Goal: Information Seeking & Learning: Learn about a topic

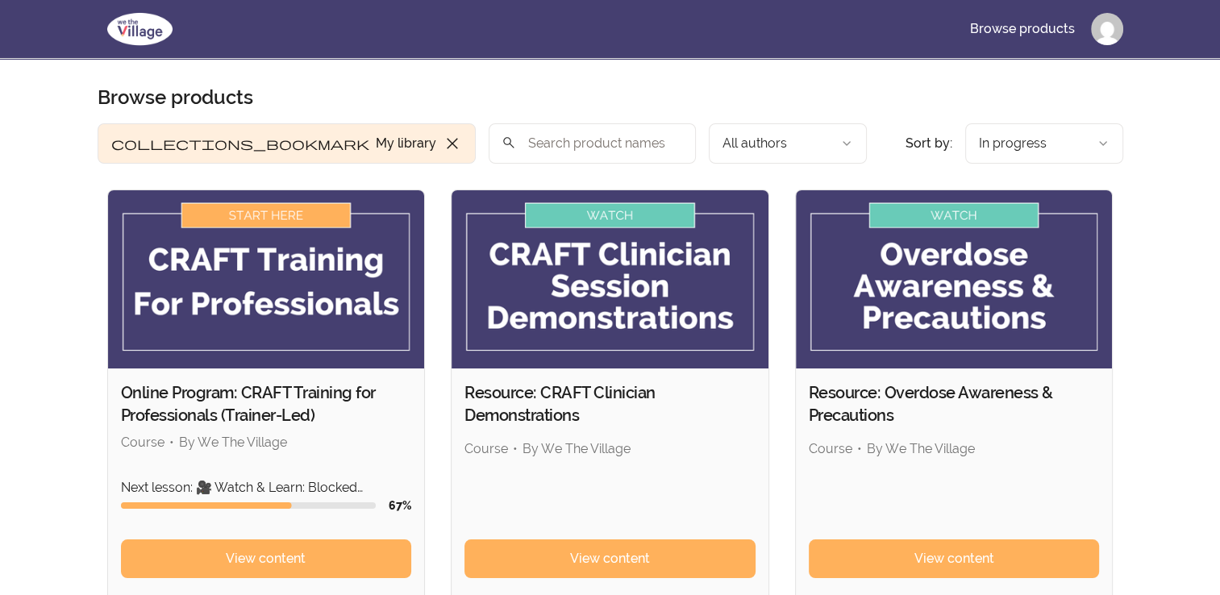
click at [284, 273] on img at bounding box center [266, 279] width 317 height 178
click at [279, 202] on img at bounding box center [266, 279] width 317 height 178
click at [281, 215] on img at bounding box center [266, 279] width 317 height 178
click at [298, 561] on span "View content" at bounding box center [266, 558] width 80 height 19
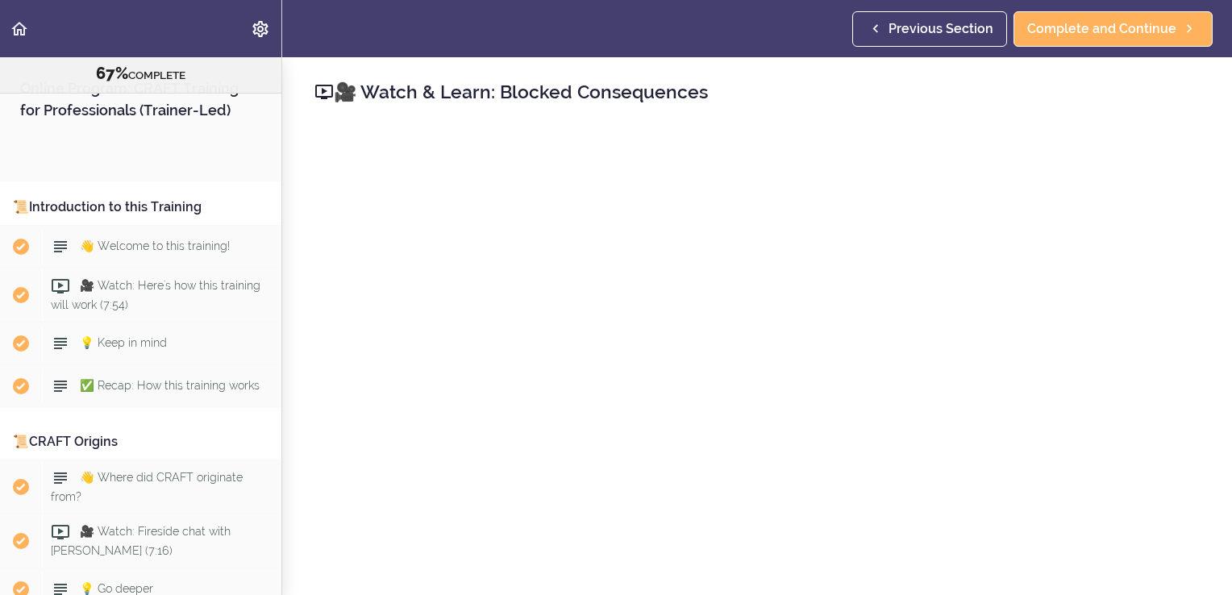
scroll to position [7438, 0]
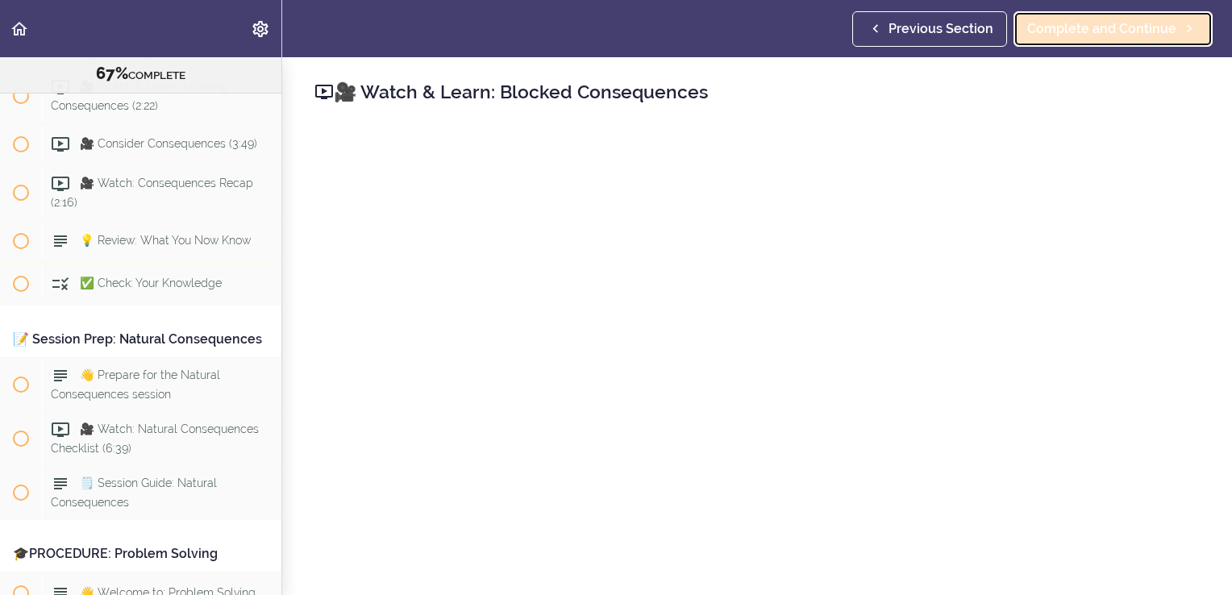
click at [1100, 36] on span "Complete and Continue" at bounding box center [1101, 28] width 149 height 19
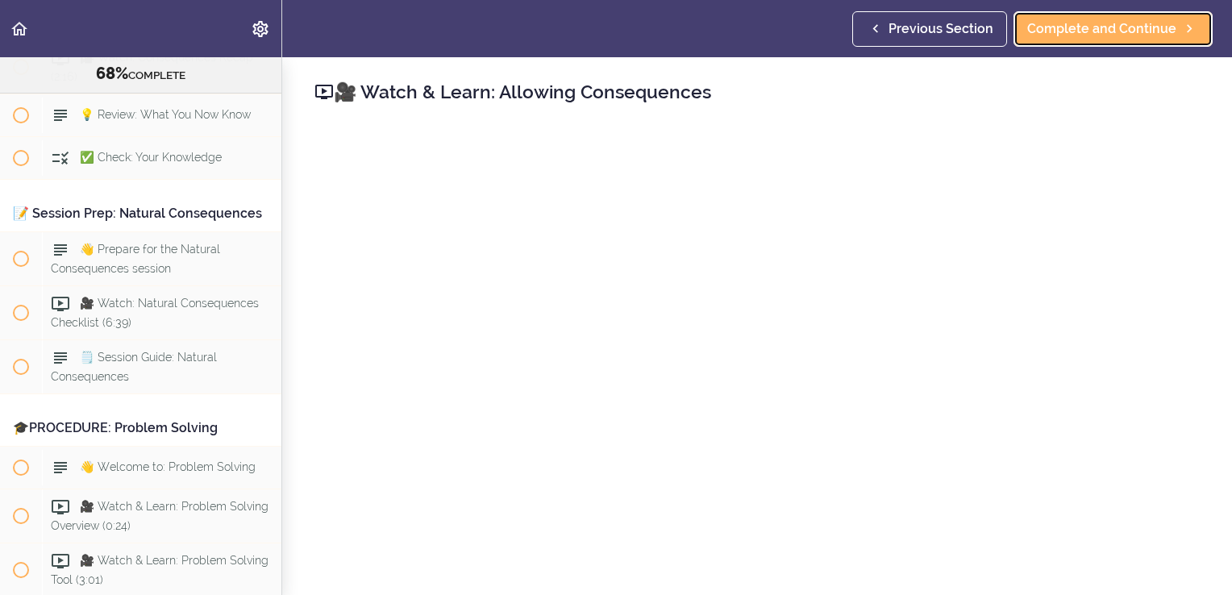
scroll to position [7574, 0]
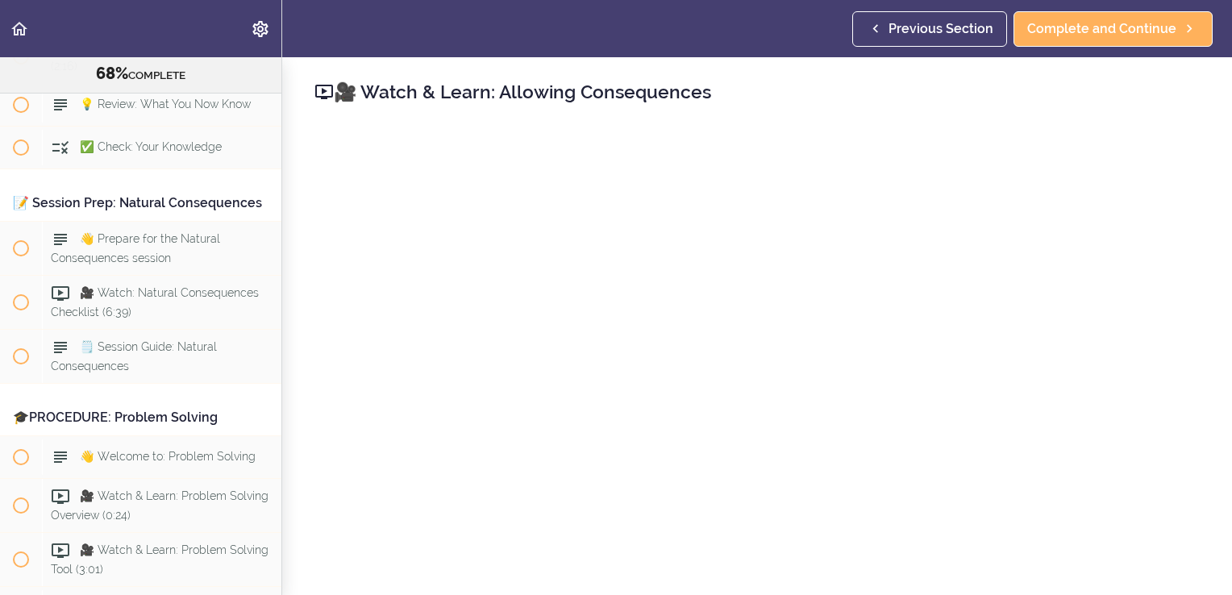
click at [117, 14] on span "🎥 Consider Consequences (3:49)" at bounding box center [168, 7] width 177 height 13
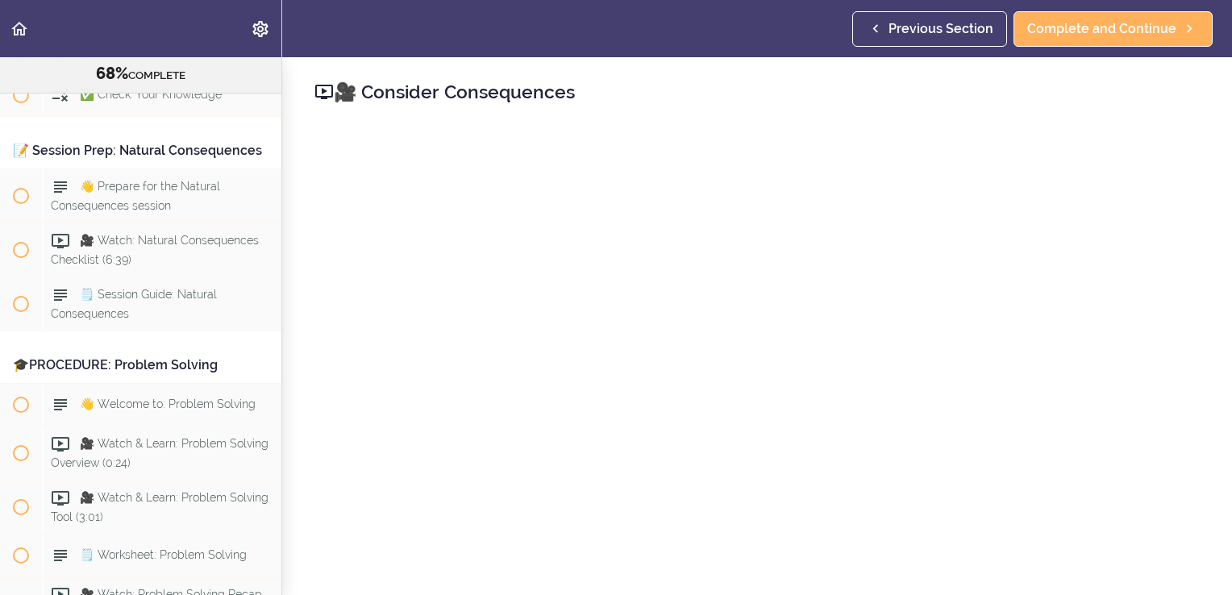
scroll to position [7628, 0]
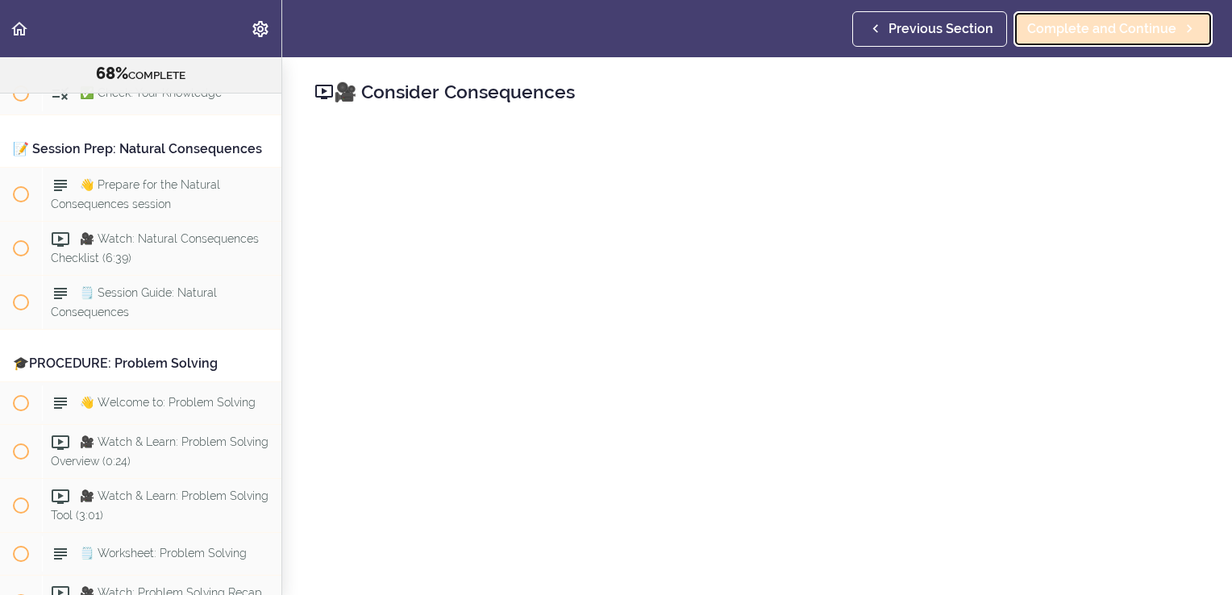
click at [1152, 20] on span "Complete and Continue" at bounding box center [1101, 28] width 149 height 19
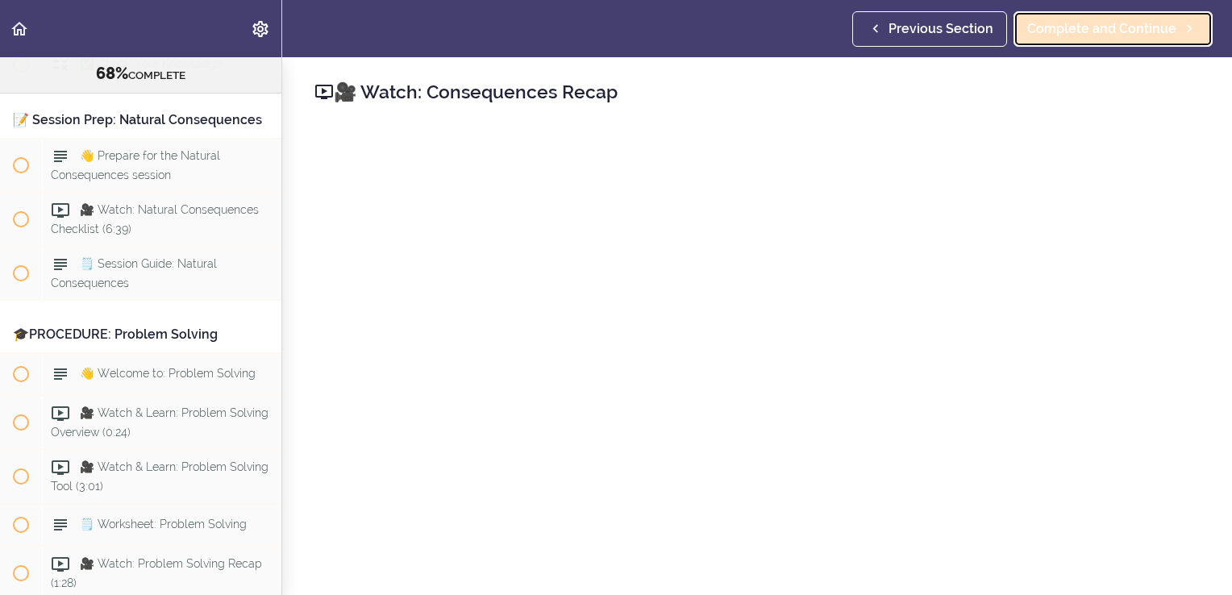
scroll to position [7671, 0]
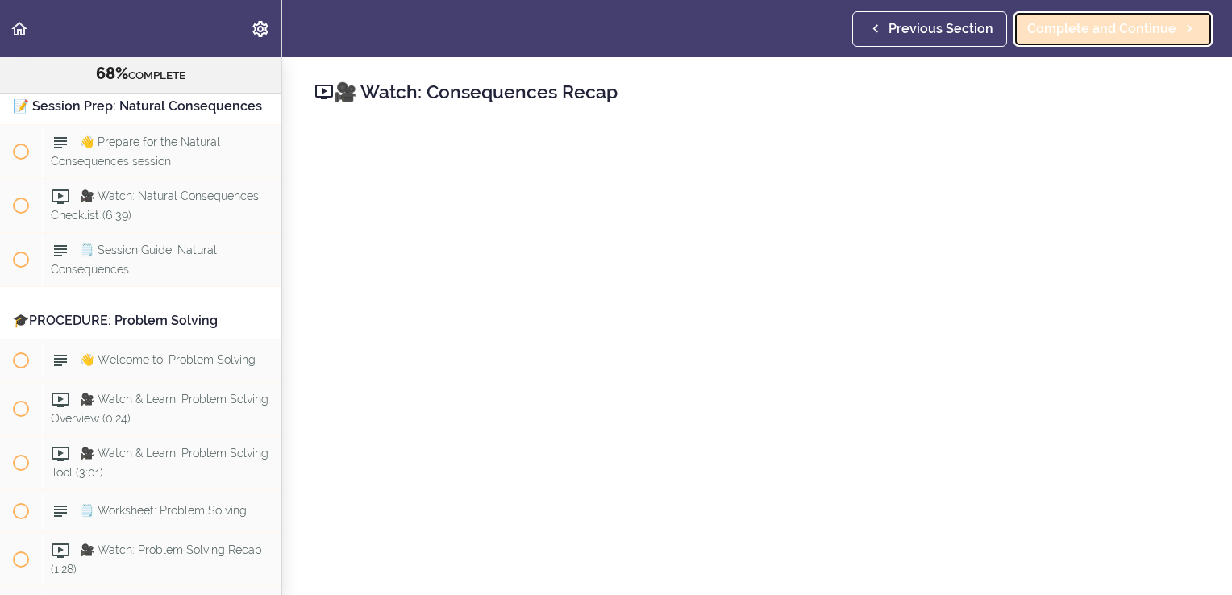
click at [1094, 34] on span "Complete and Continue" at bounding box center [1101, 28] width 149 height 19
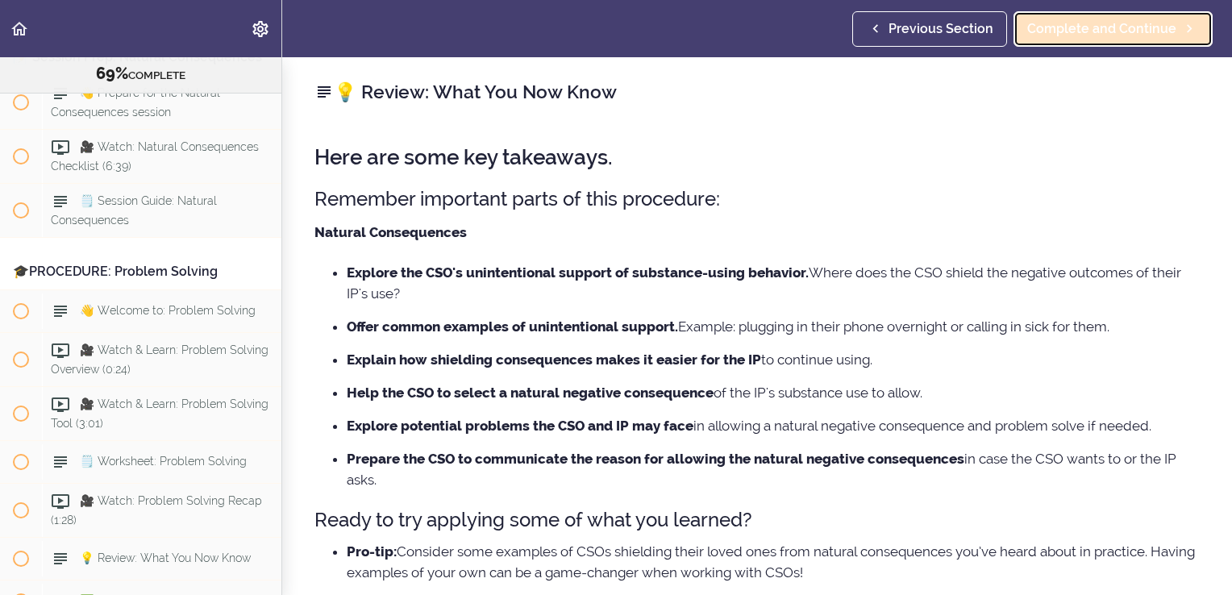
scroll to position [7725, 0]
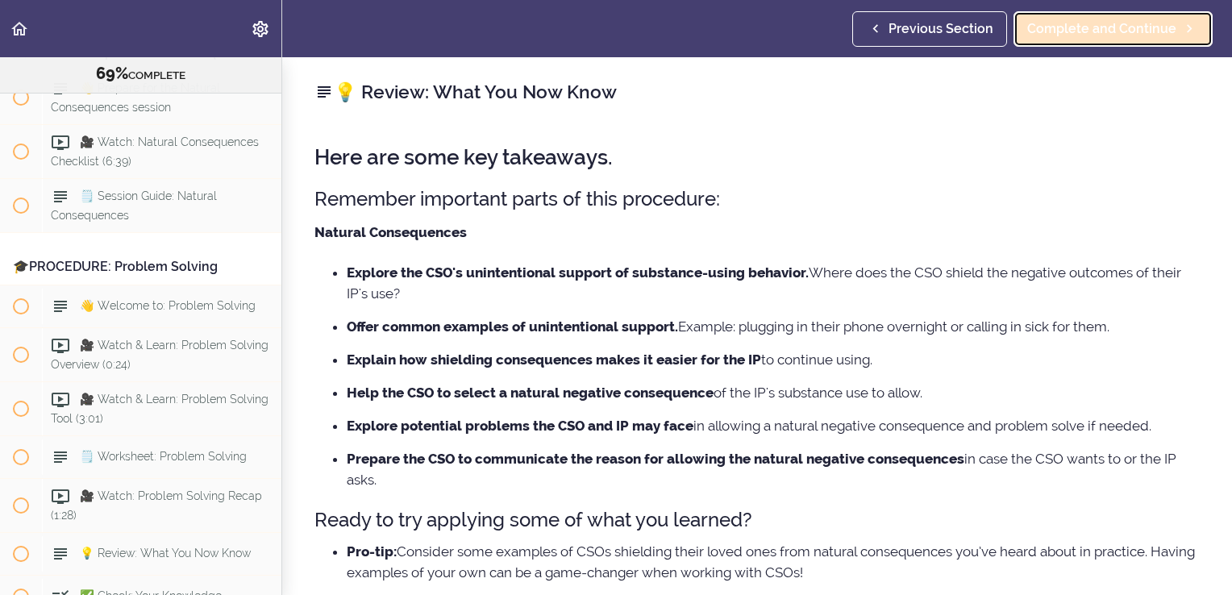
click at [1128, 37] on span "Complete and Continue" at bounding box center [1101, 28] width 149 height 19
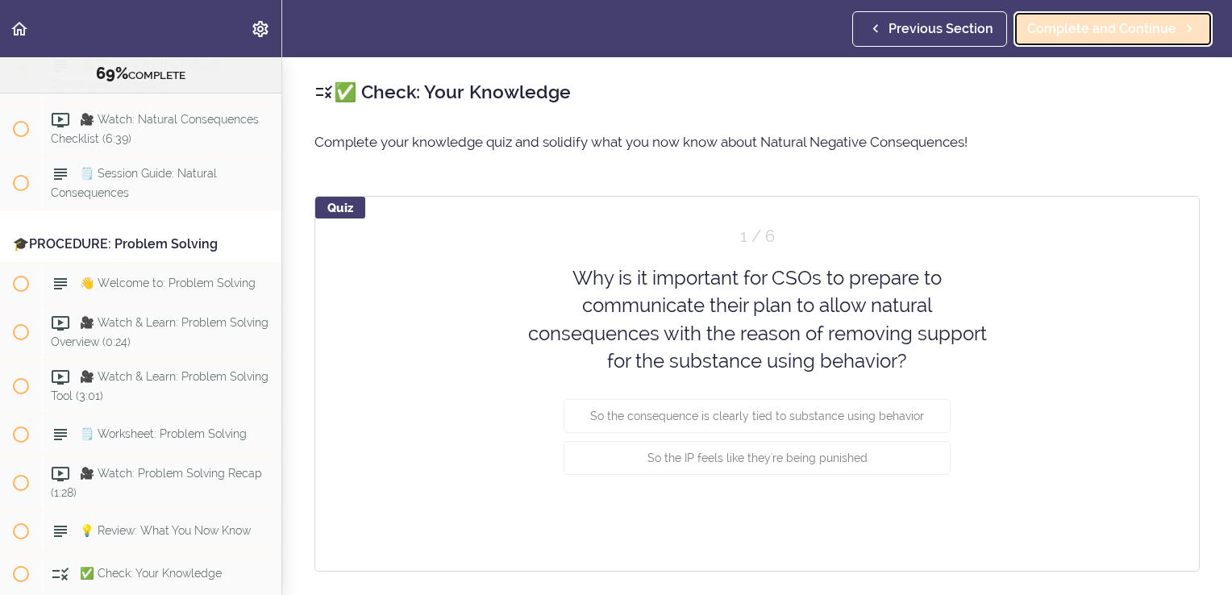
scroll to position [7767, 0]
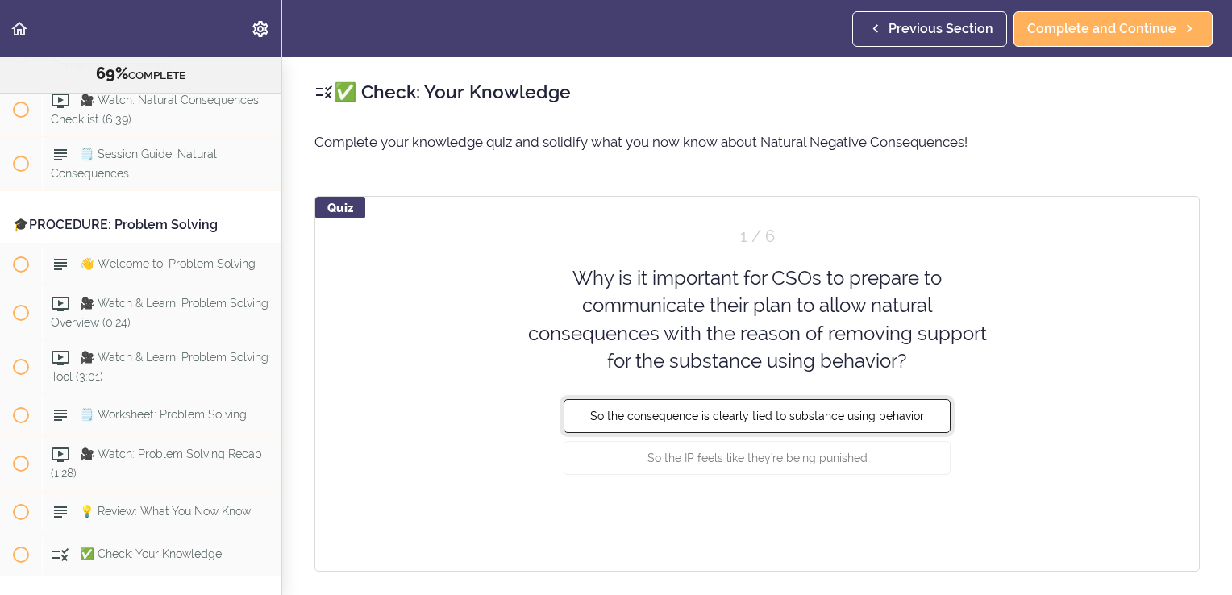
click at [777, 419] on span "So the consequence is clearly tied to substance using behavior" at bounding box center [757, 416] width 334 height 13
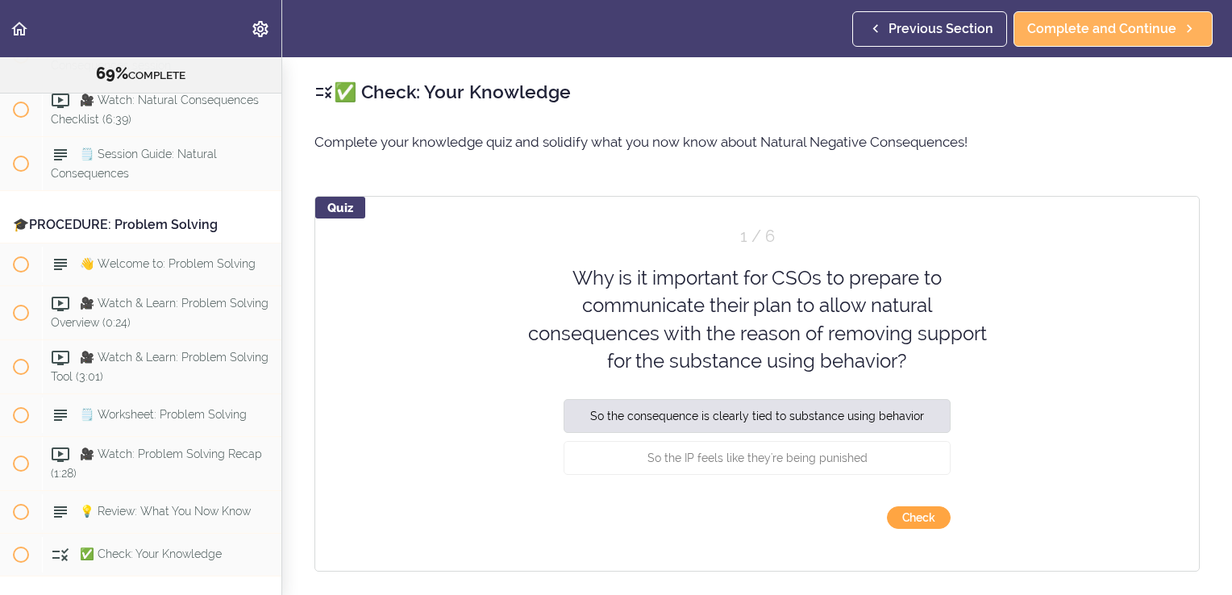
click at [926, 512] on button "Check" at bounding box center [919, 517] width 64 height 23
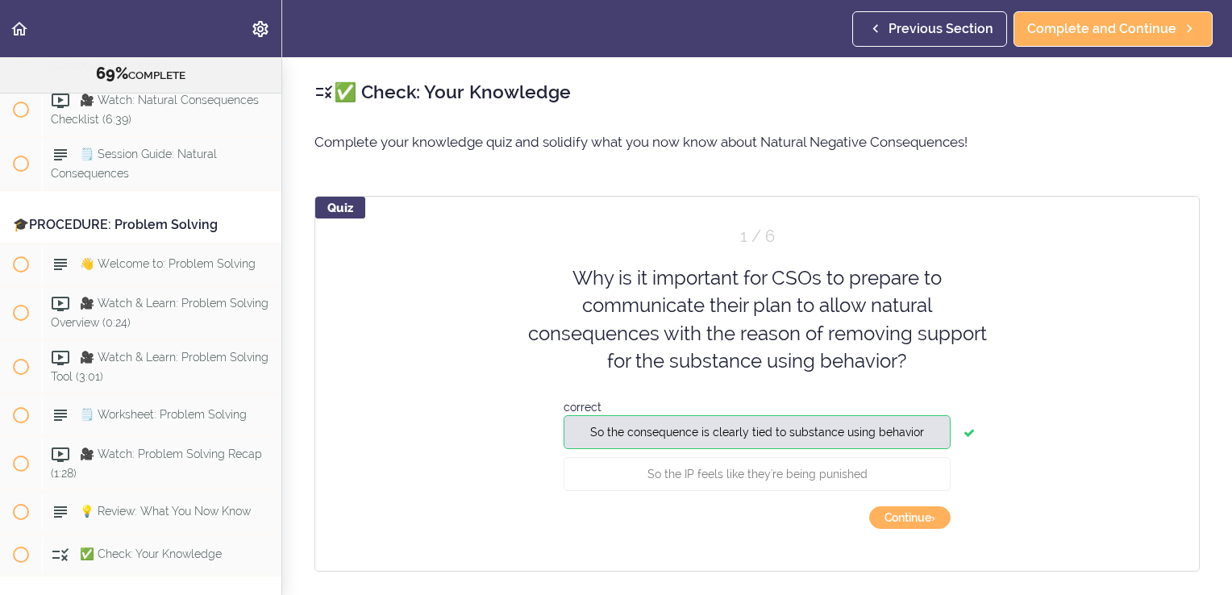
scroll to position [81, 0]
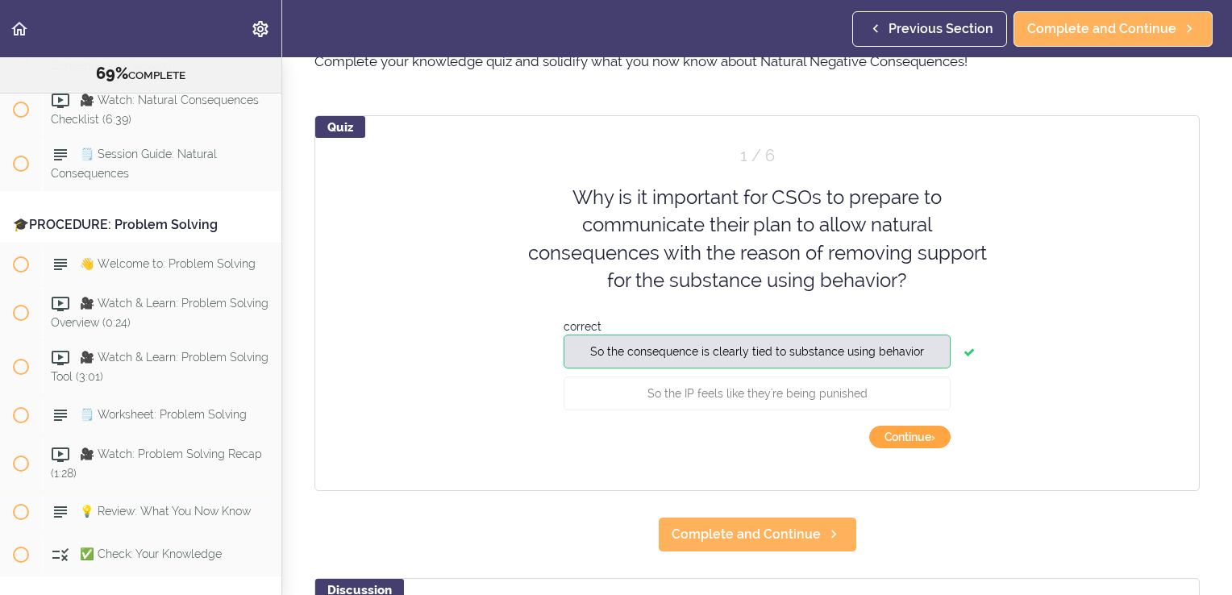
click at [902, 440] on button "Continue ›" at bounding box center [909, 437] width 81 height 23
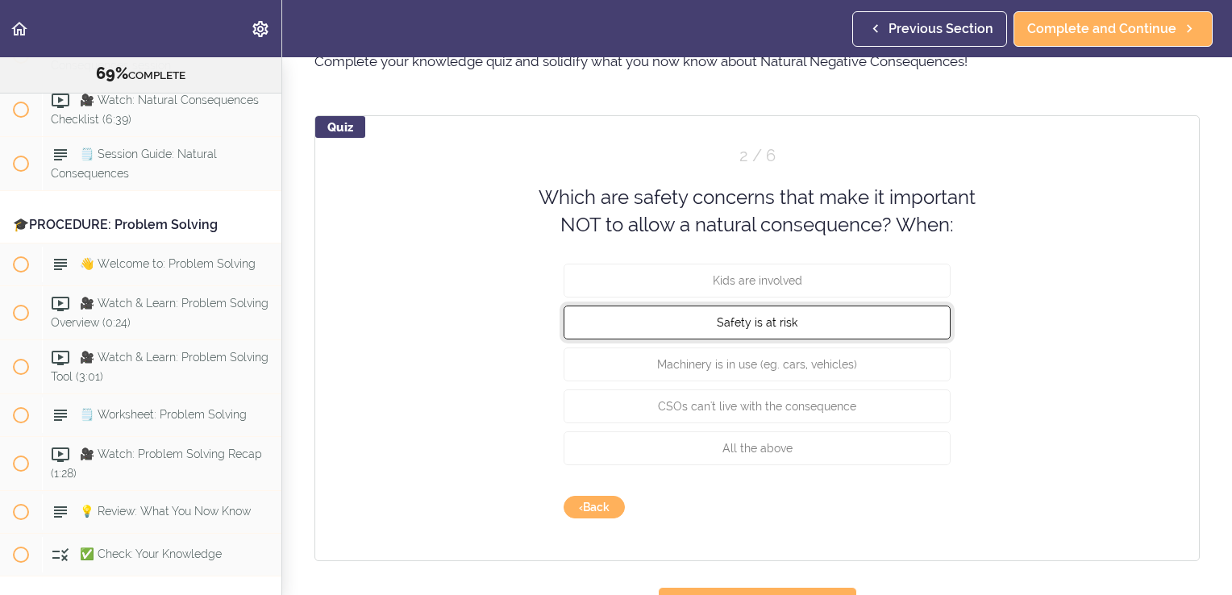
click at [755, 331] on button "Safety is at risk" at bounding box center [757, 322] width 387 height 34
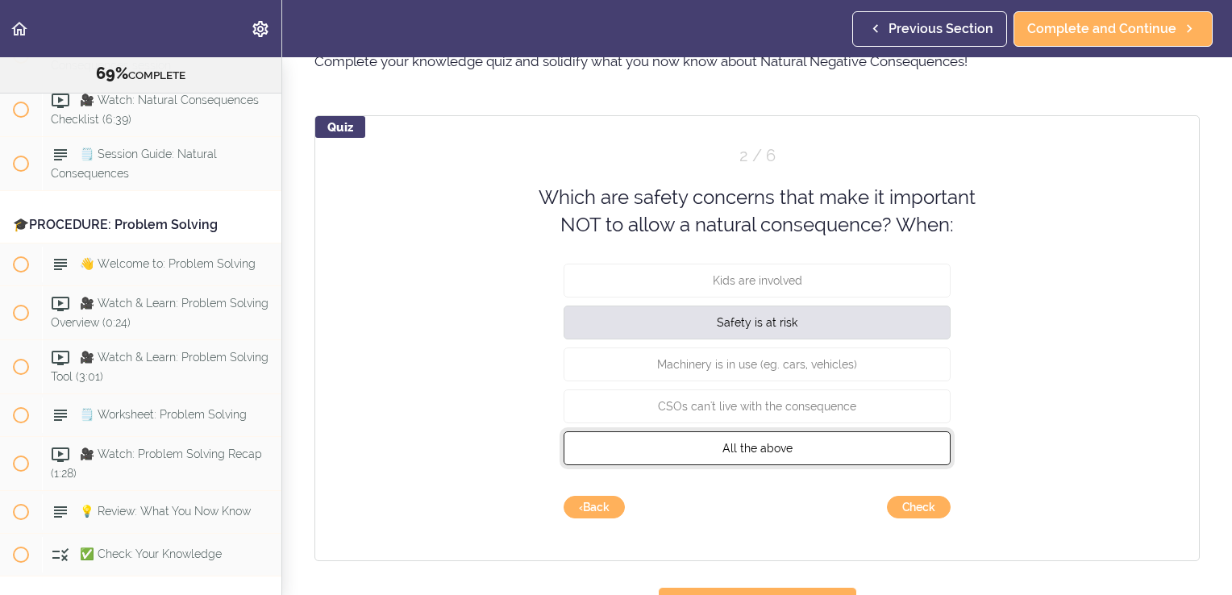
click at [748, 446] on span "All the above" at bounding box center [758, 447] width 70 height 13
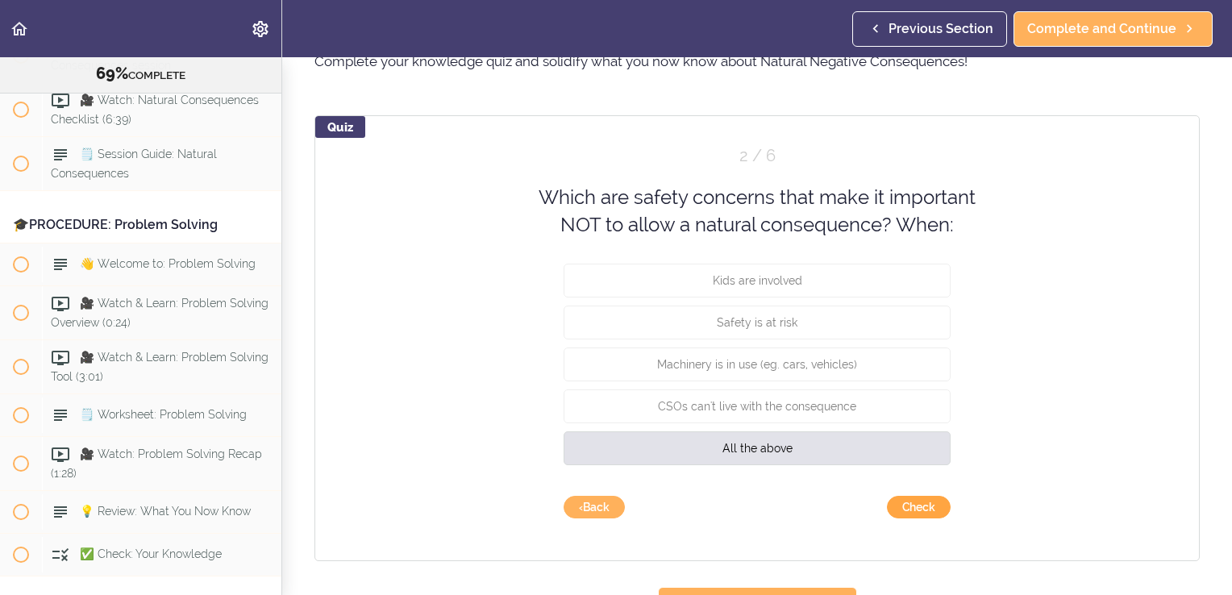
click at [900, 499] on button "Check" at bounding box center [919, 507] width 64 height 23
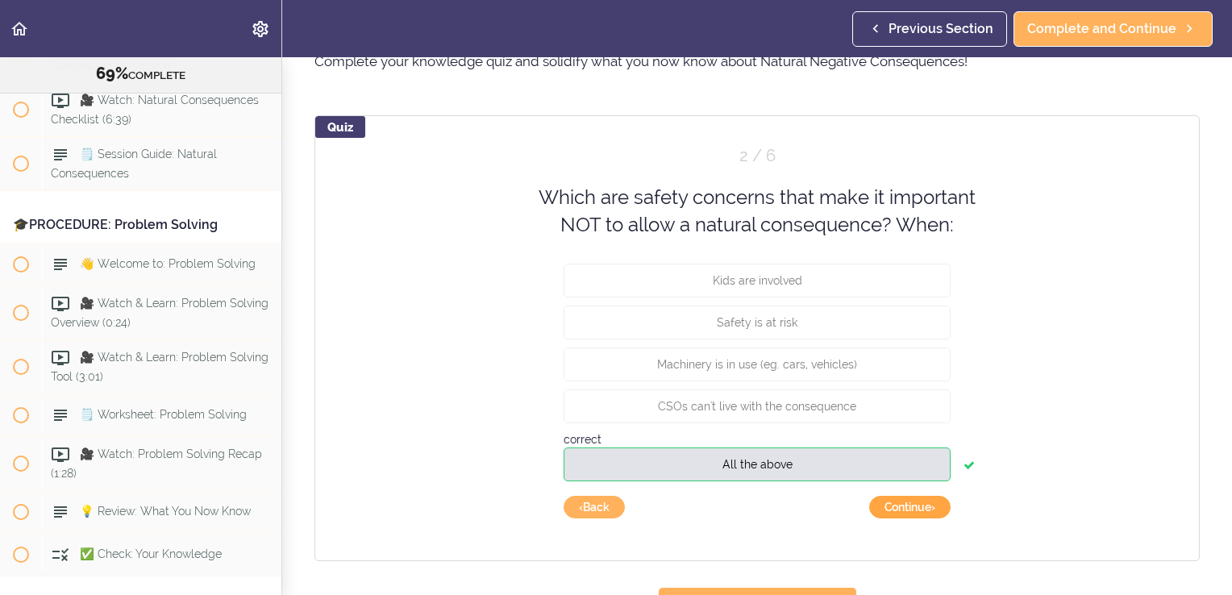
click at [903, 505] on button "Continue ›" at bounding box center [909, 507] width 81 height 23
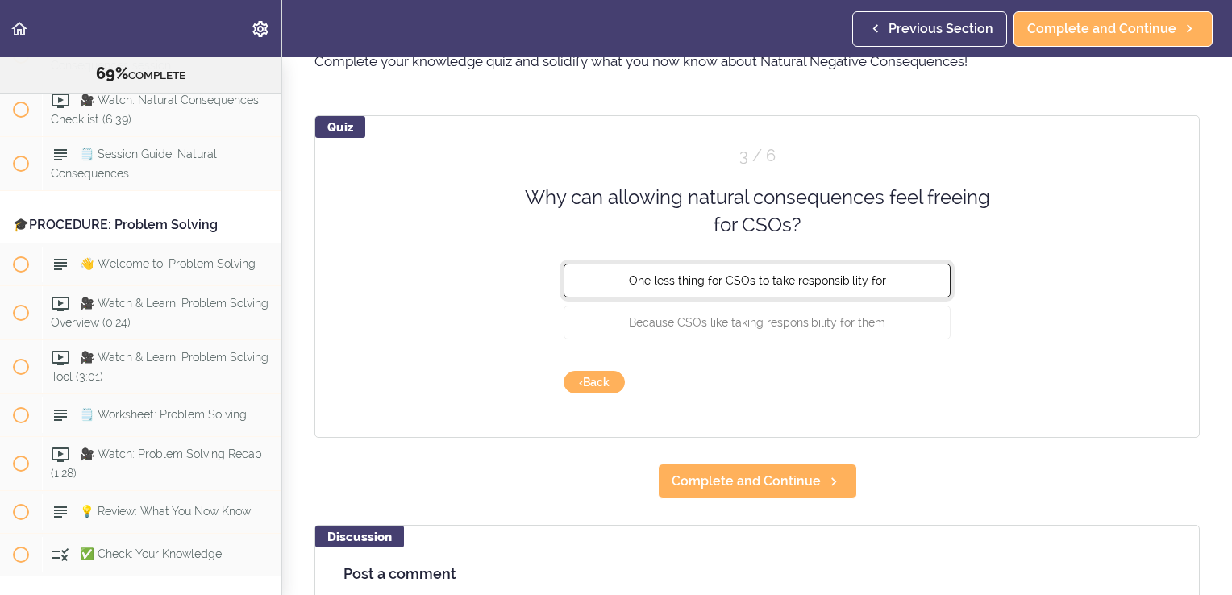
click at [772, 291] on button "One less thing for CSOs to take responsibility for" at bounding box center [757, 280] width 387 height 34
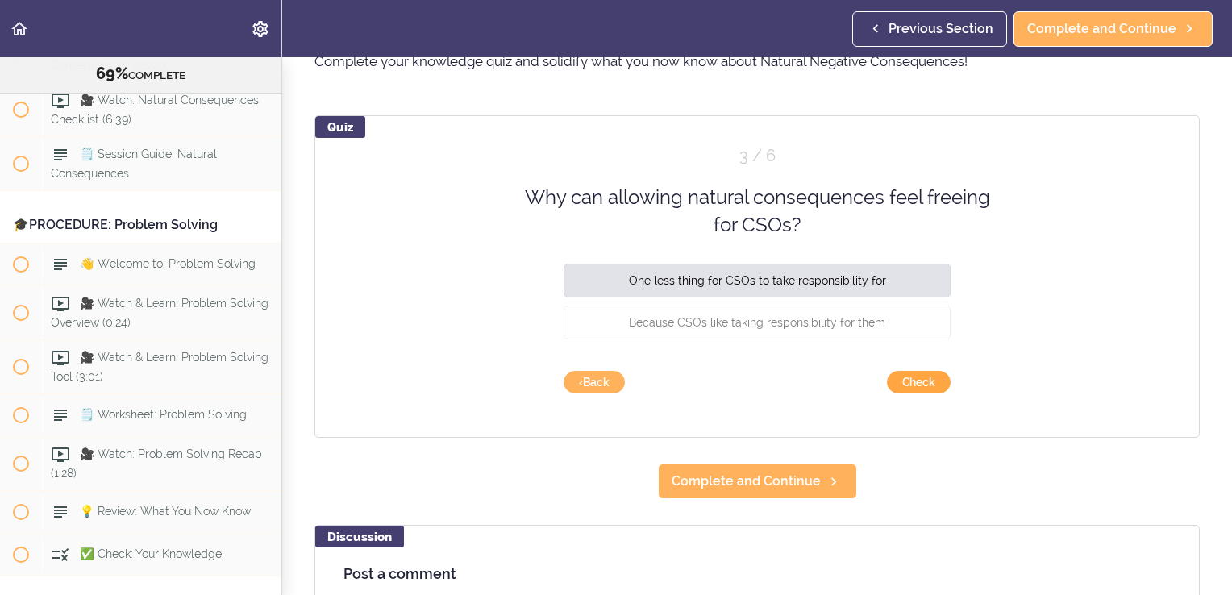
click at [919, 386] on button "Check" at bounding box center [919, 382] width 64 height 23
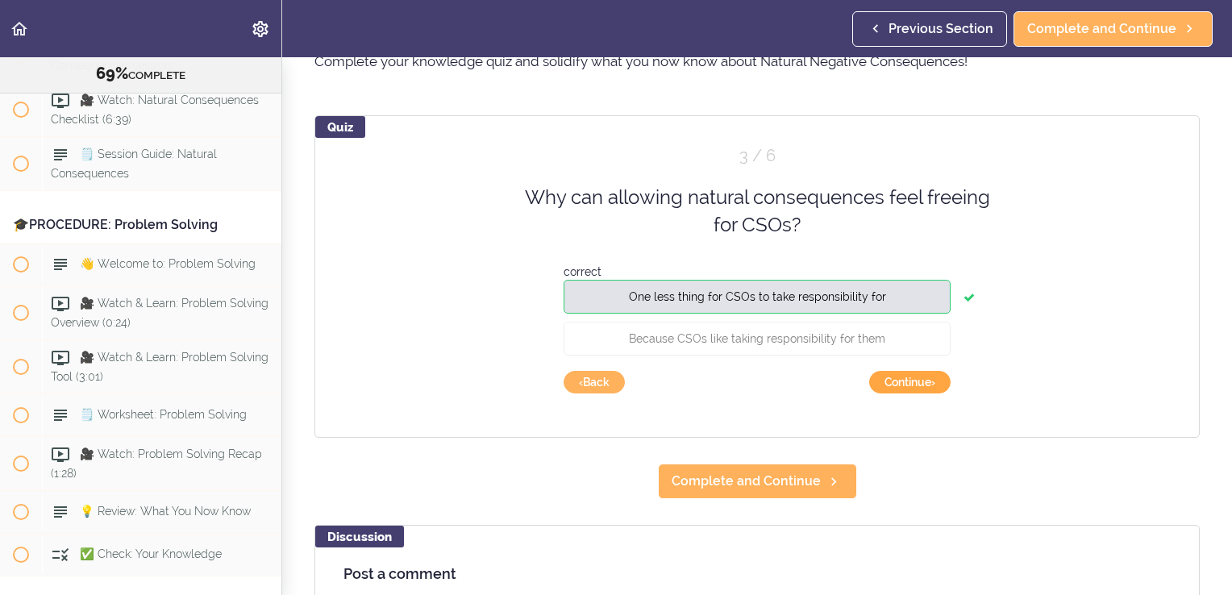
click at [917, 383] on button "Continue ›" at bounding box center [909, 382] width 81 height 23
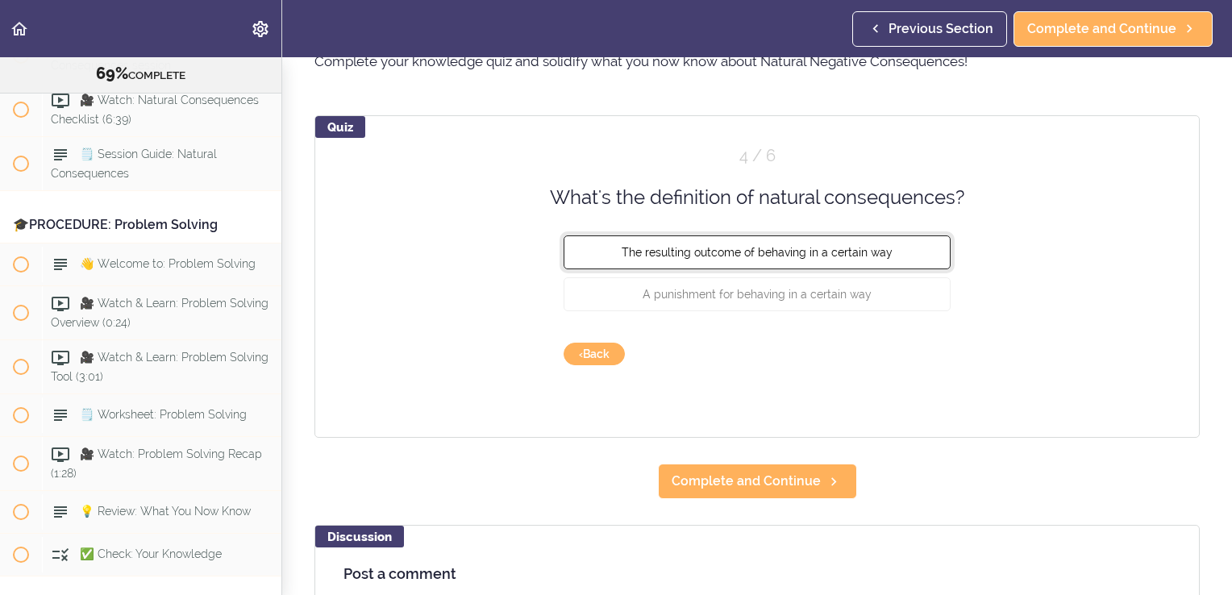
click at [774, 256] on span "The resulting outcome of behaving in a certain way" at bounding box center [757, 252] width 271 height 13
click at [890, 360] on button "Check" at bounding box center [919, 354] width 64 height 23
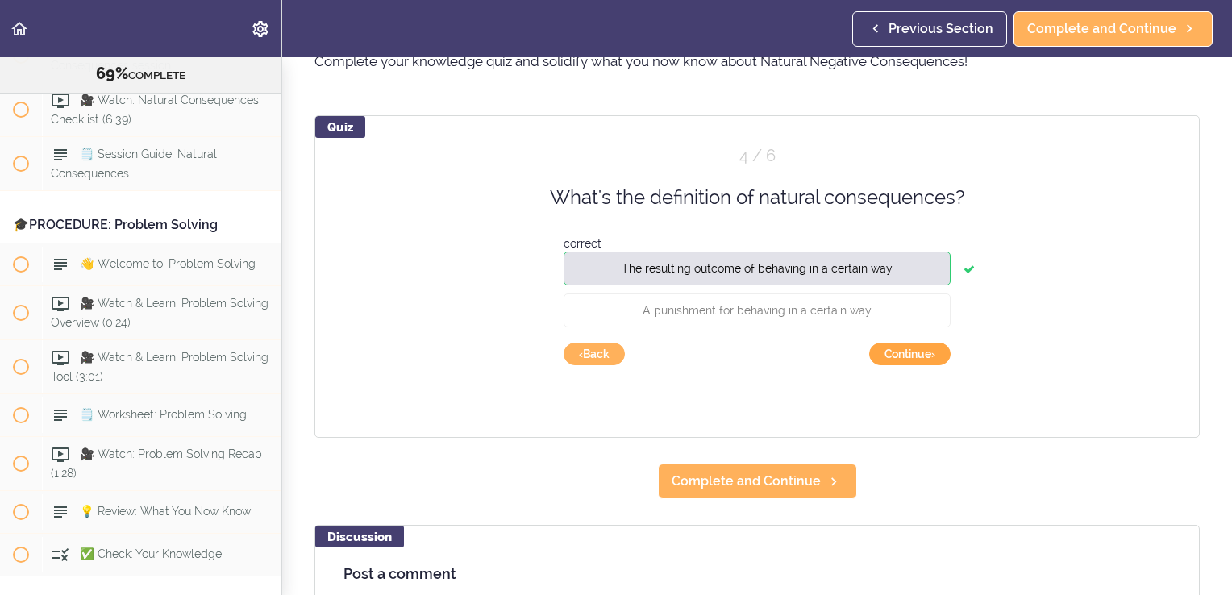
click at [903, 350] on button "Continue ›" at bounding box center [909, 354] width 81 height 23
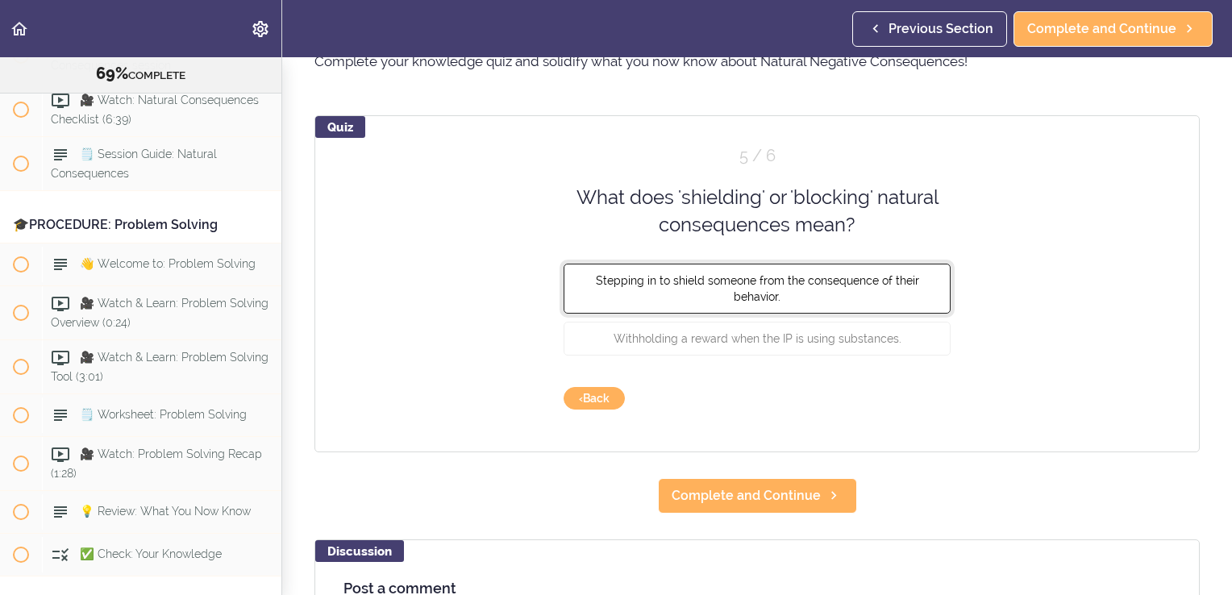
click at [801, 277] on span "Stepping in to shield someone from the consequence of their behavior." at bounding box center [757, 287] width 323 height 29
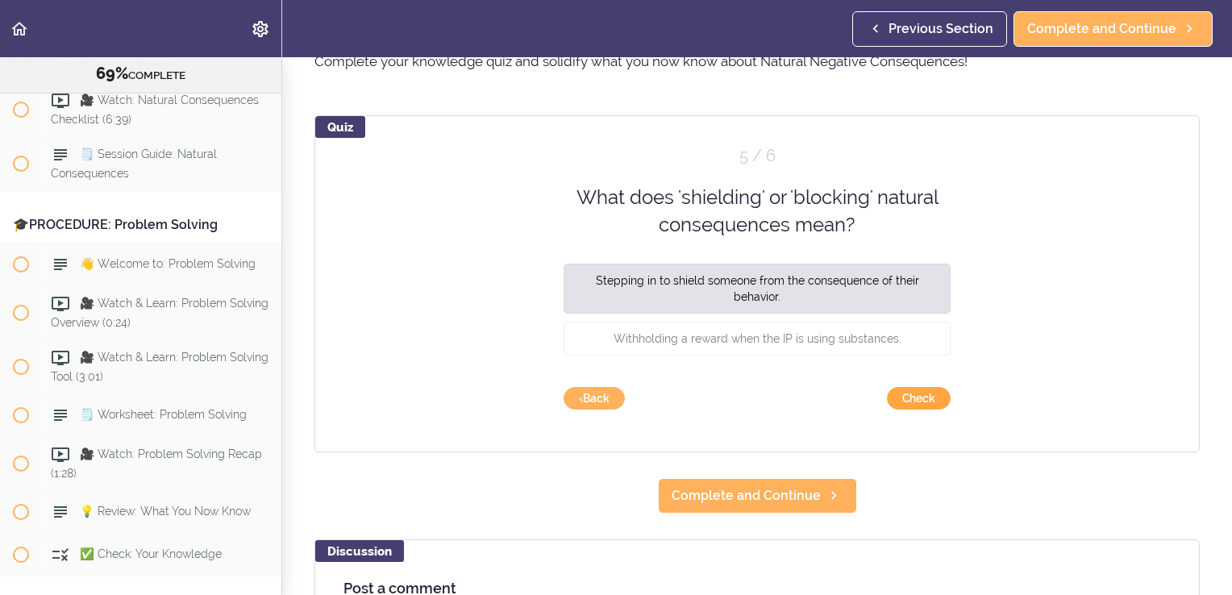
click at [903, 406] on button "Check" at bounding box center [919, 398] width 64 height 23
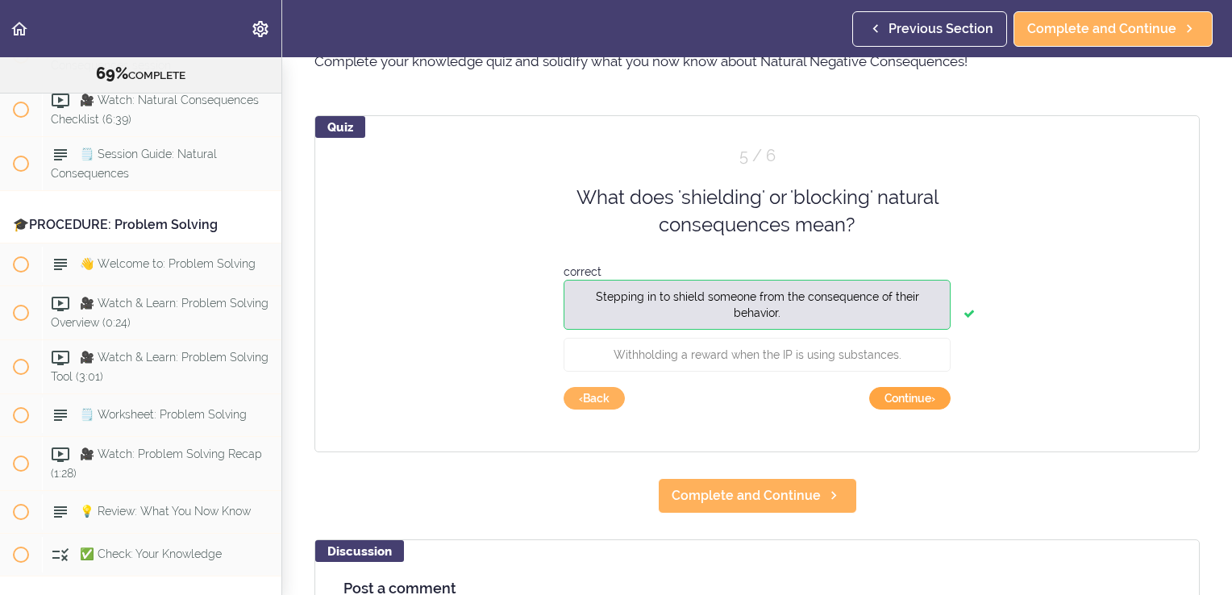
click at [912, 394] on button "Continue ›" at bounding box center [909, 398] width 81 height 23
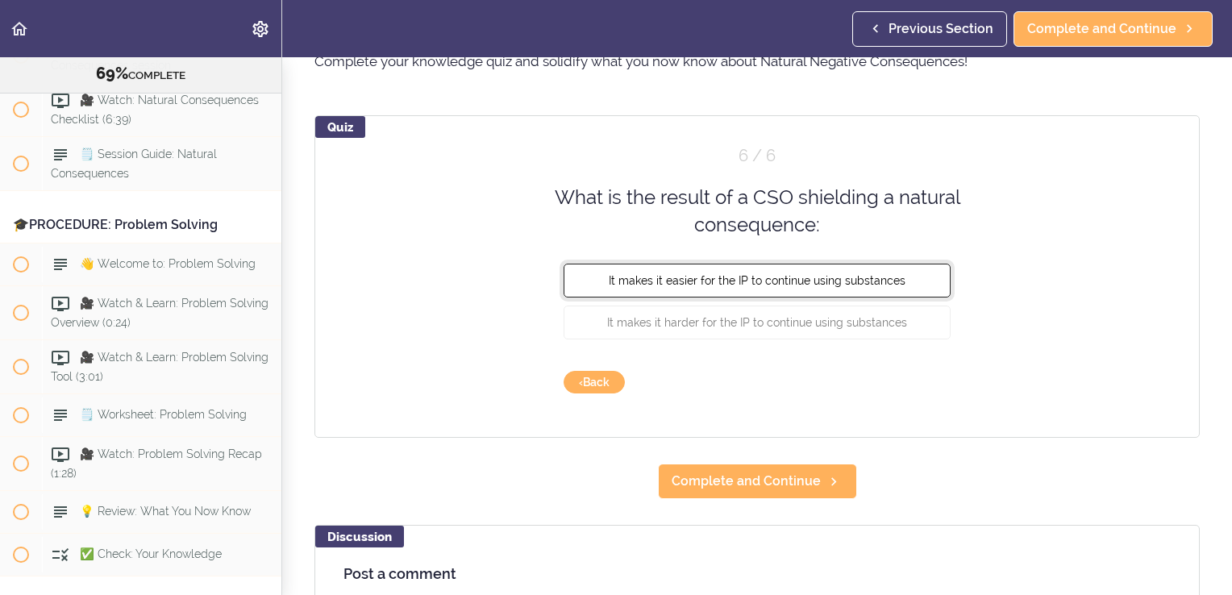
click at [752, 281] on span "It makes it easier for the IP to continue using substances" at bounding box center [757, 279] width 297 height 13
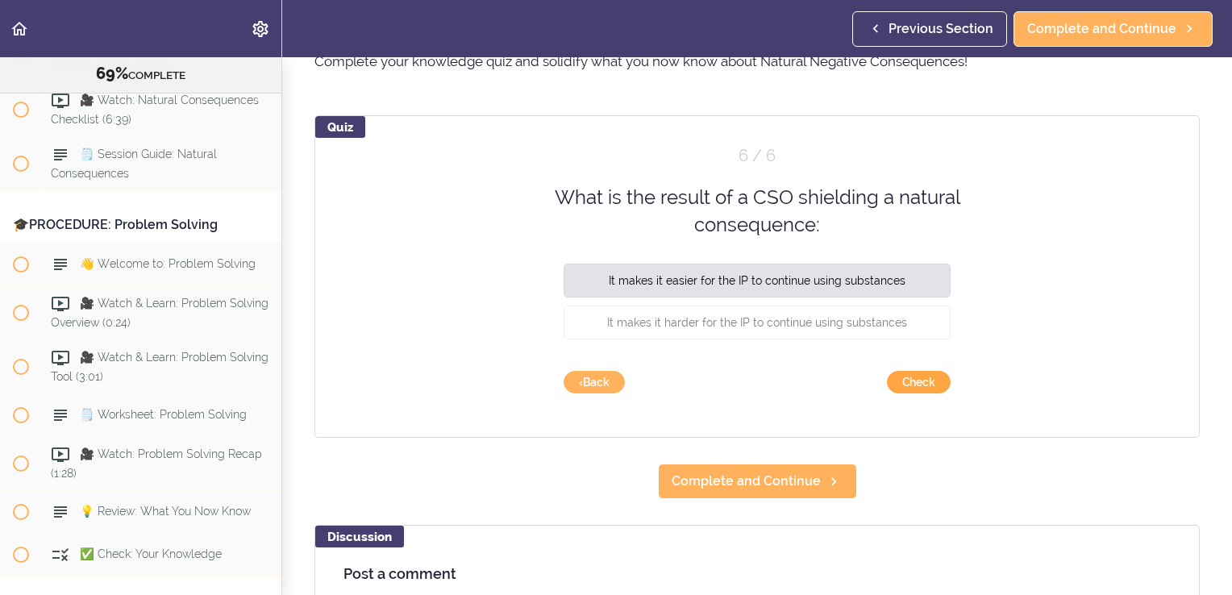
click at [915, 379] on button "Check" at bounding box center [919, 382] width 64 height 23
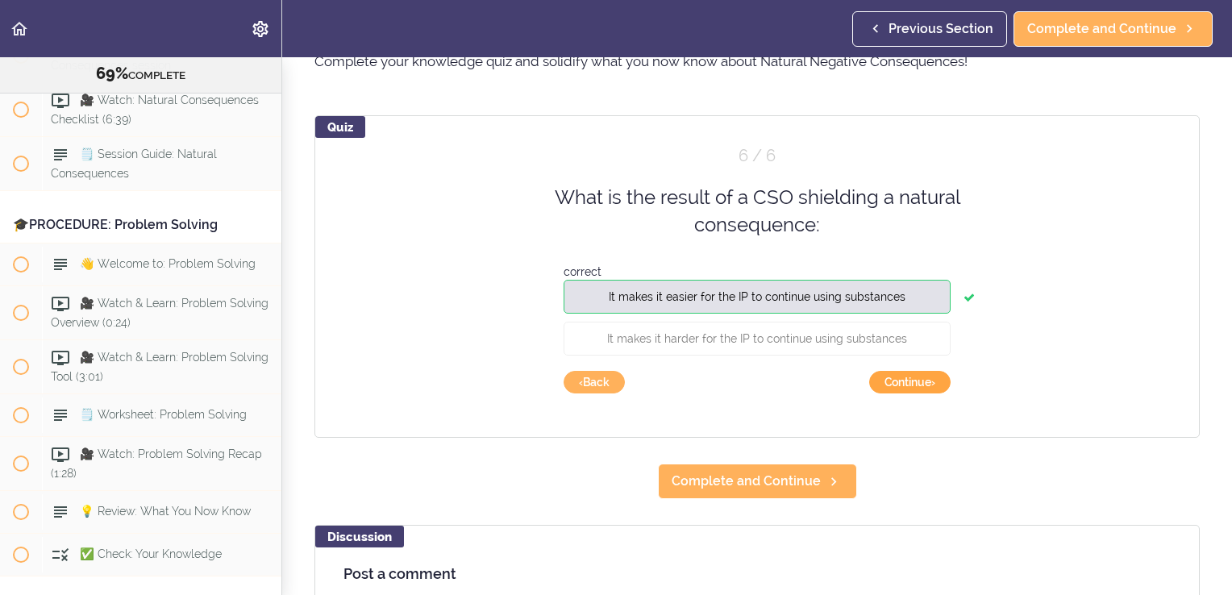
click at [915, 385] on button "Continue ›" at bounding box center [909, 382] width 81 height 23
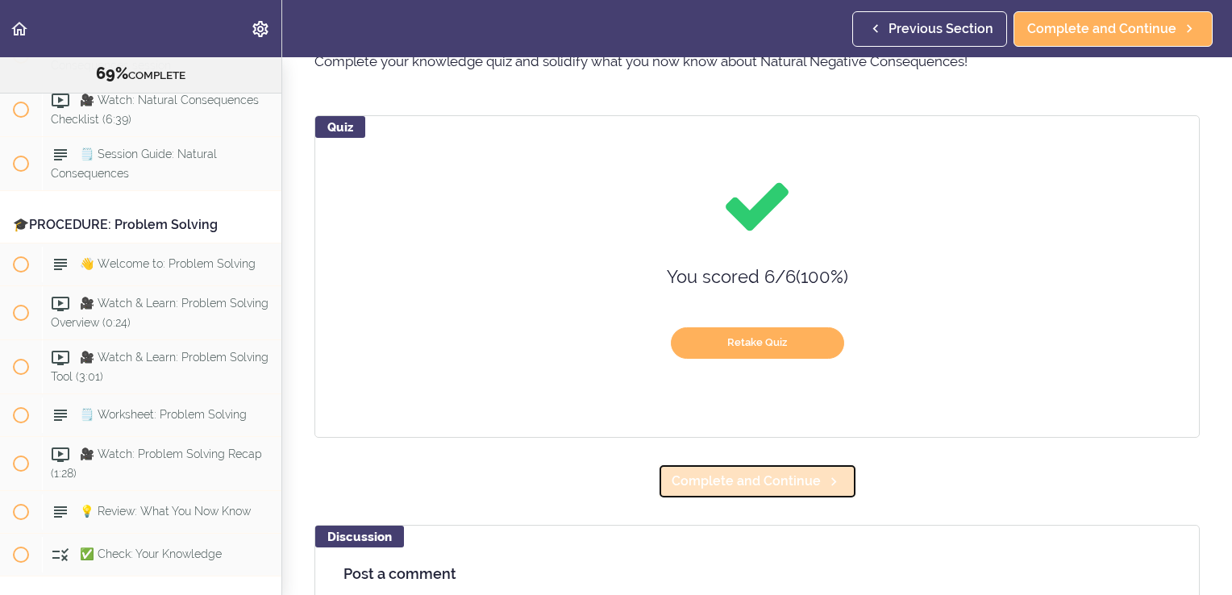
click at [756, 483] on span "Complete and Continue" at bounding box center [746, 481] width 149 height 19
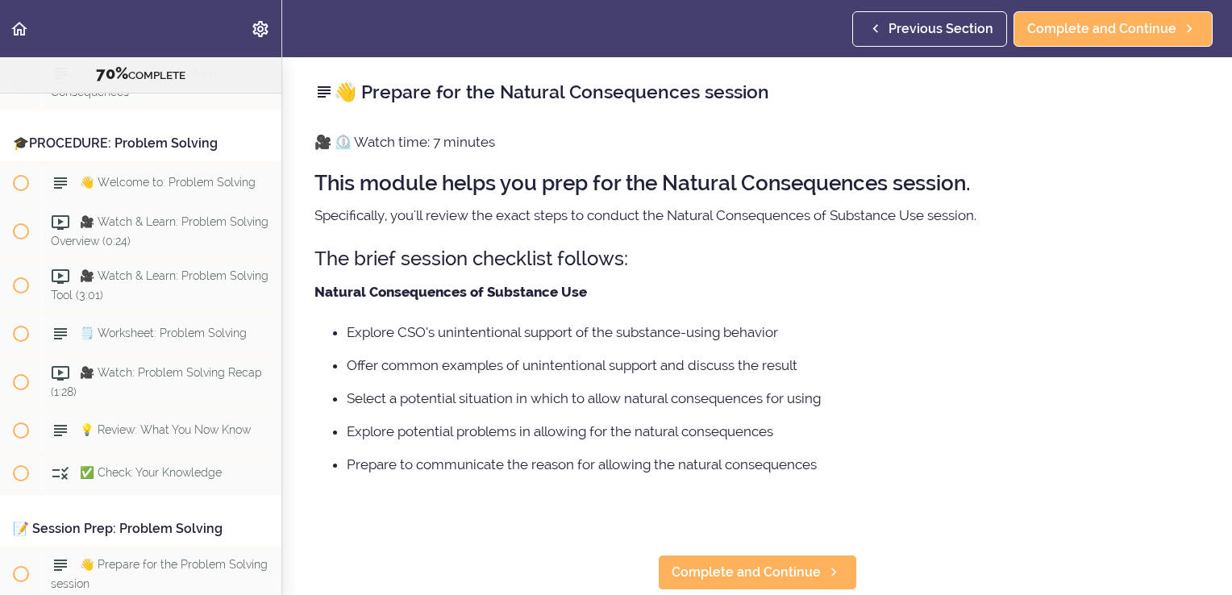
scroll to position [7881, 0]
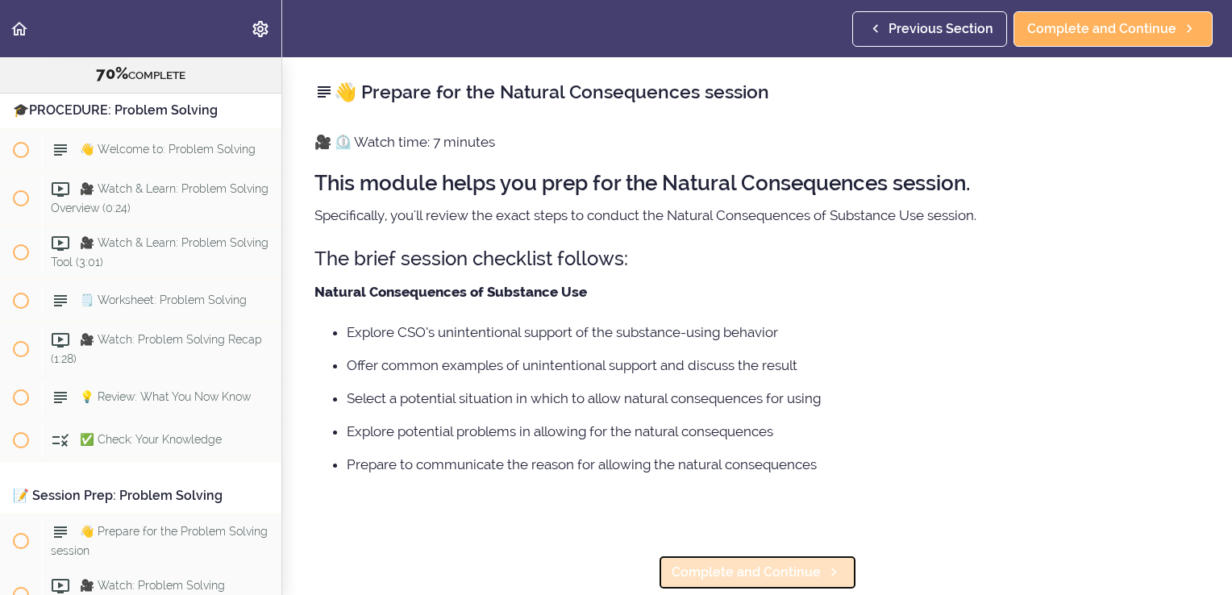
click at [757, 571] on span "Complete and Continue" at bounding box center [746, 572] width 149 height 19
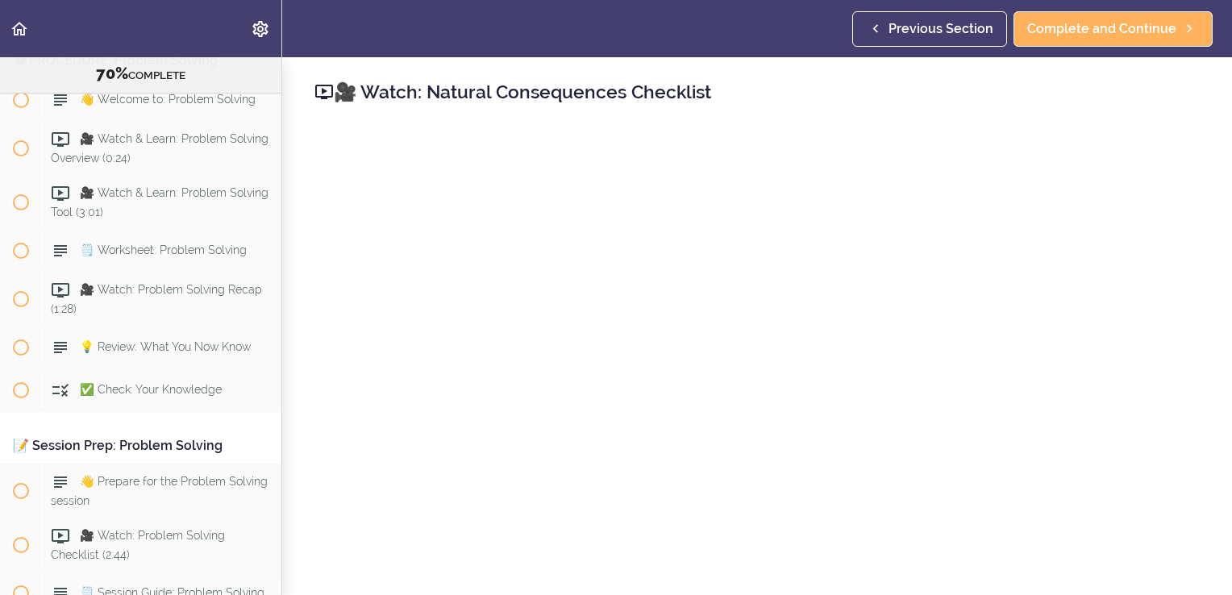
scroll to position [7935, 0]
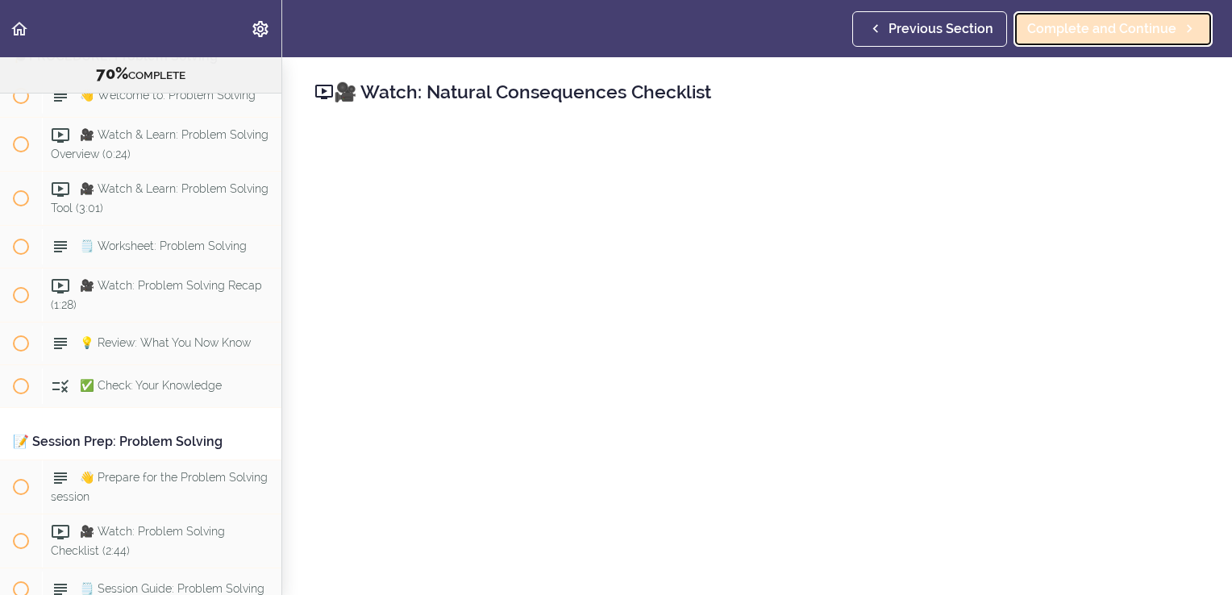
click at [1078, 24] on span "Complete and Continue" at bounding box center [1101, 28] width 149 height 19
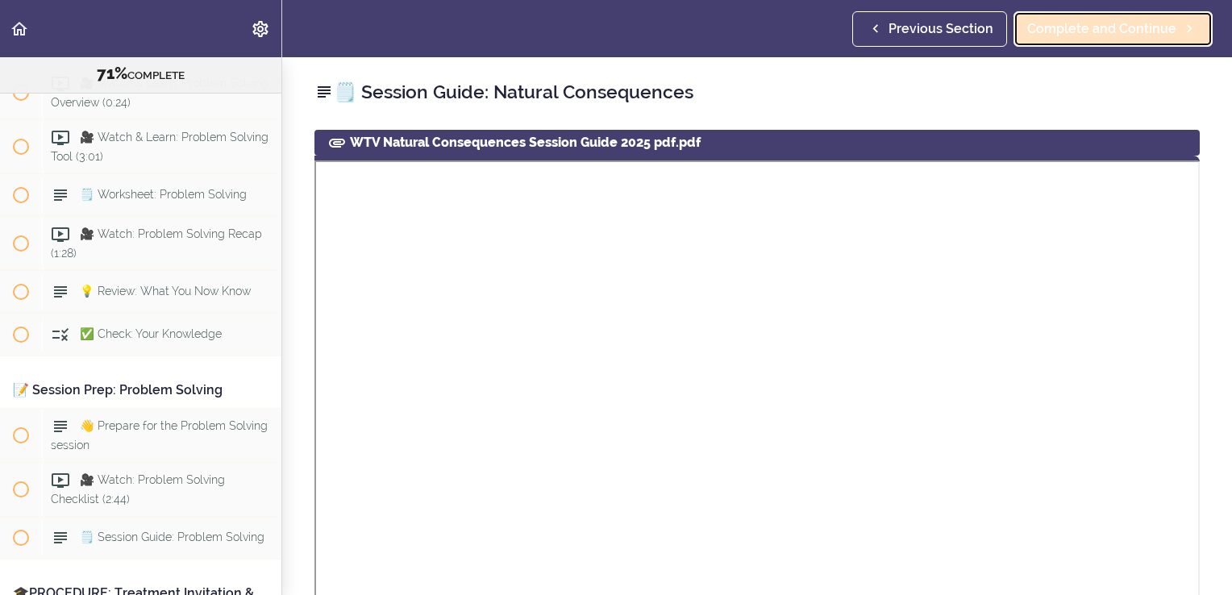
scroll to position [7989, 0]
click at [1076, 27] on span "Complete and Continue" at bounding box center [1101, 28] width 149 height 19
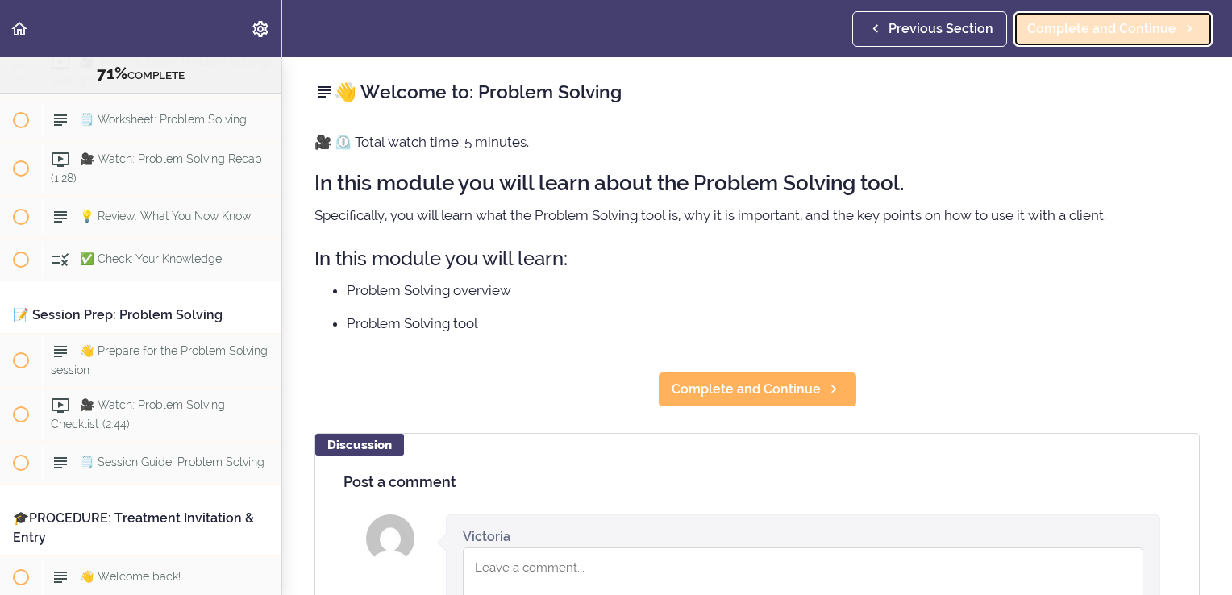
scroll to position [8096, 0]
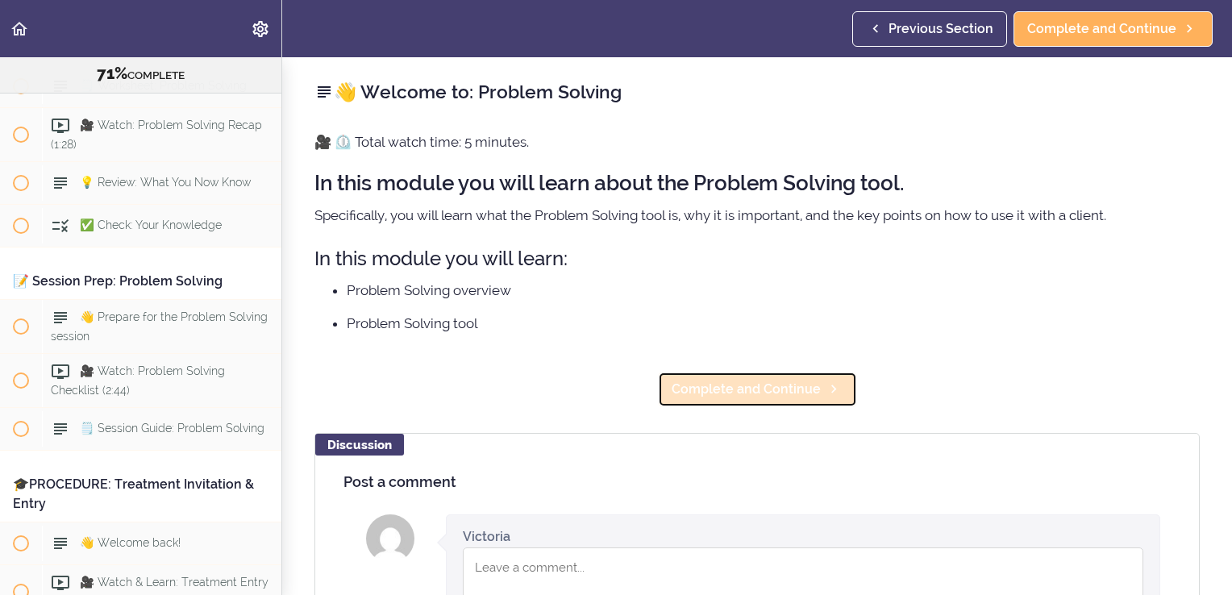
click at [754, 395] on span "Complete and Continue" at bounding box center [746, 389] width 149 height 19
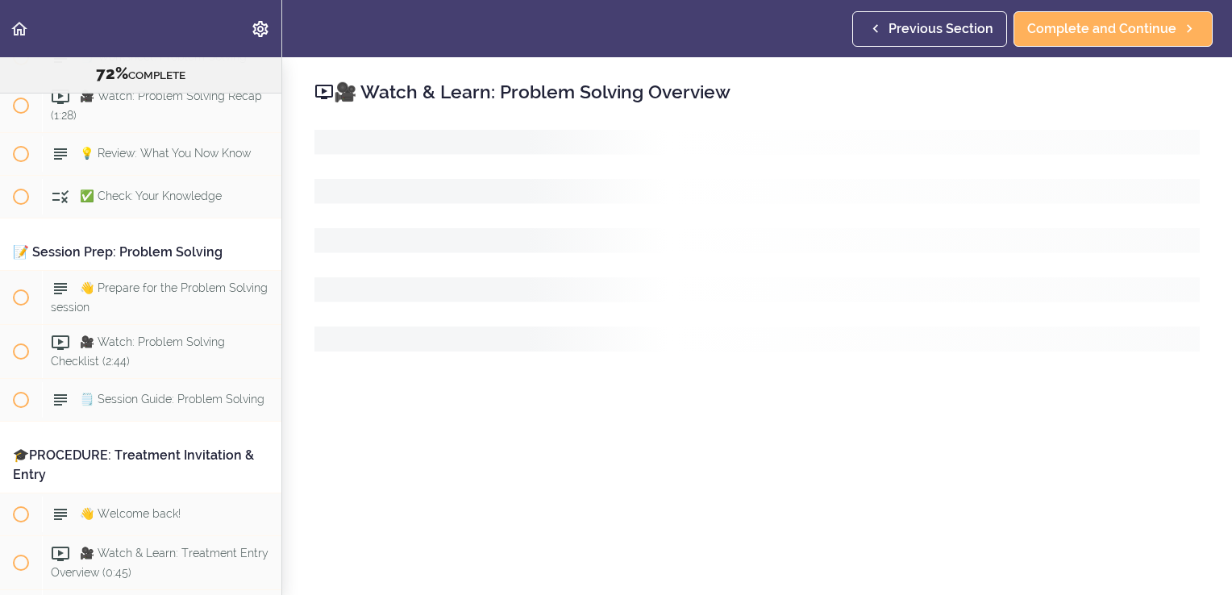
scroll to position [8138, 0]
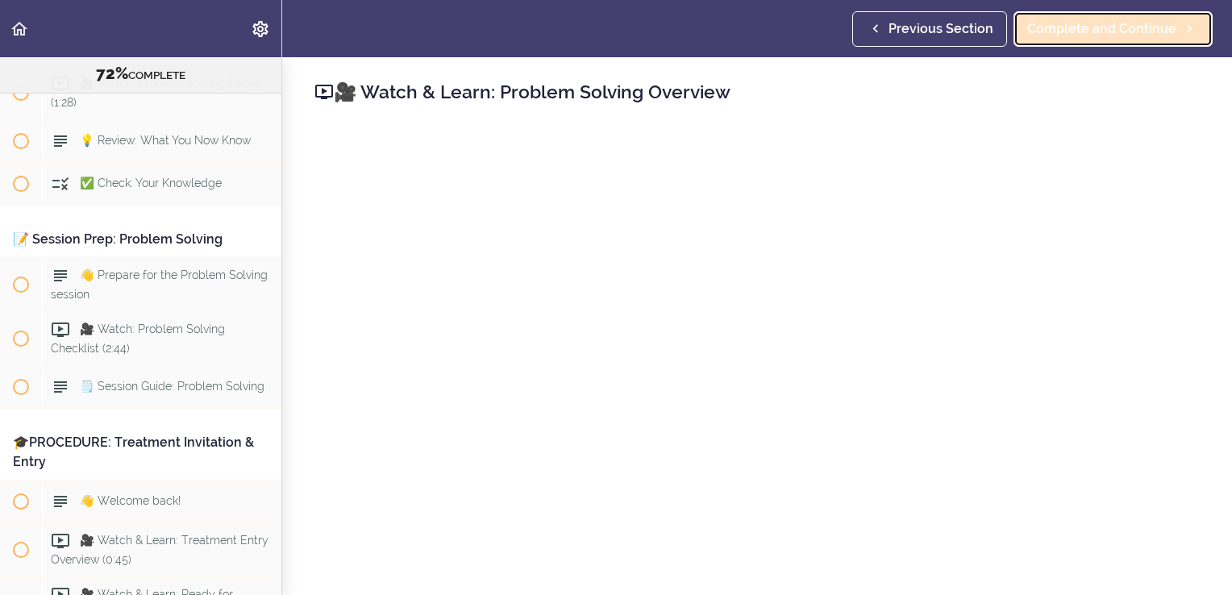
click at [1141, 31] on span "Complete and Continue" at bounding box center [1101, 28] width 149 height 19
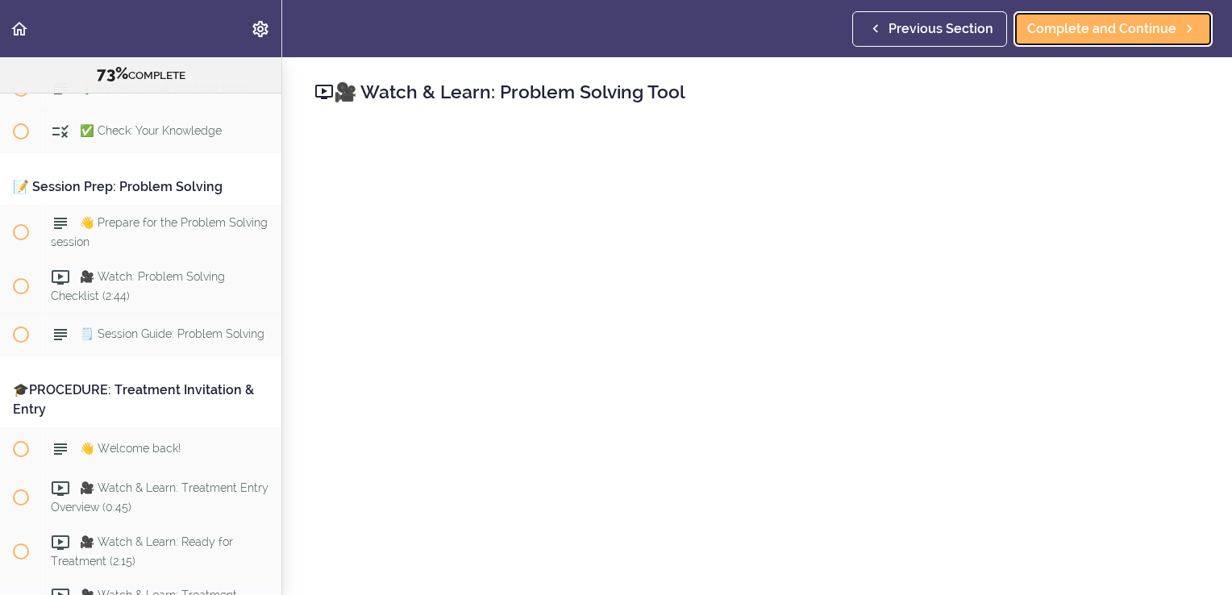
scroll to position [8191, 0]
click at [1113, 24] on span "Complete and Continue" at bounding box center [1101, 28] width 149 height 19
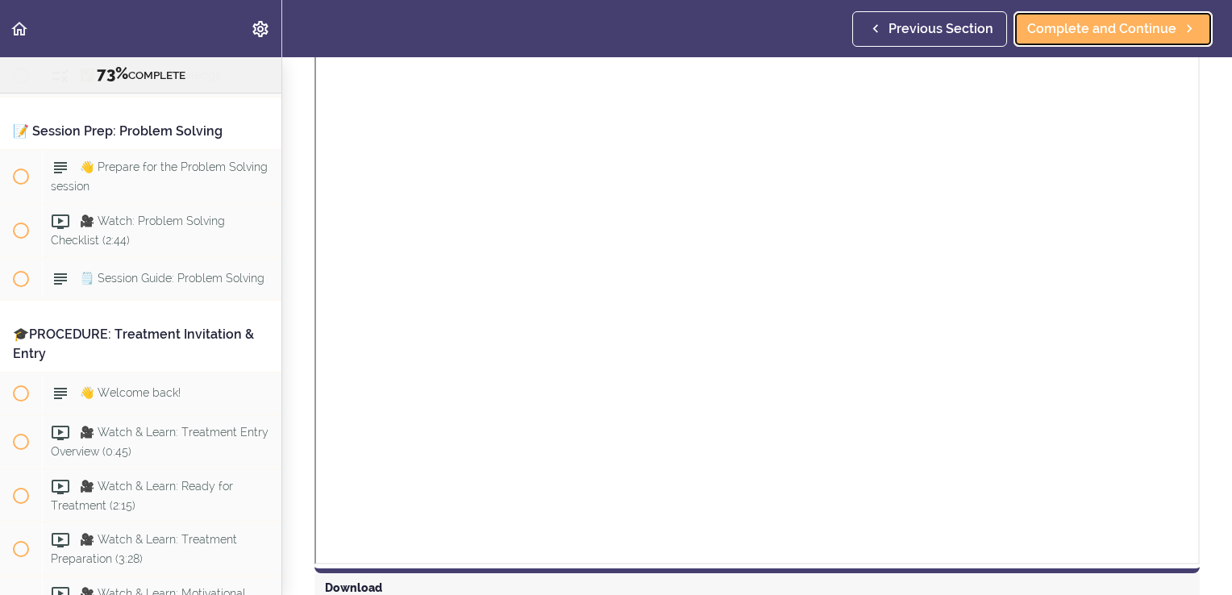
scroll to position [323, 0]
click at [1068, 27] on span "Complete and Continue" at bounding box center [1101, 28] width 149 height 19
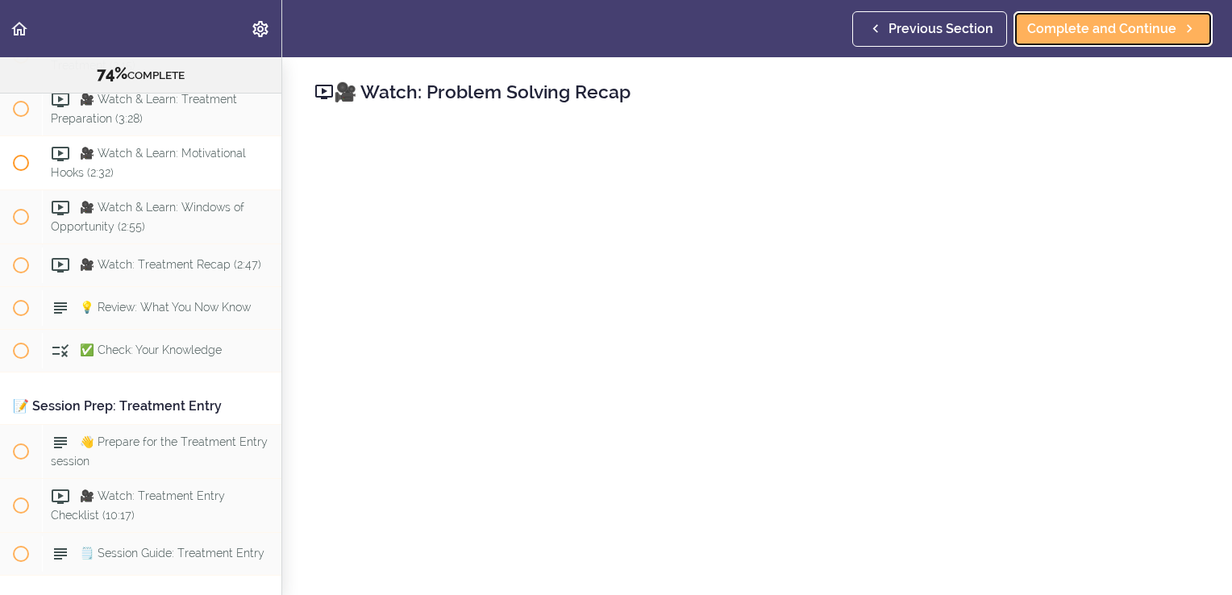
scroll to position [8691, 0]
